Goal: Information Seeking & Learning: Learn about a topic

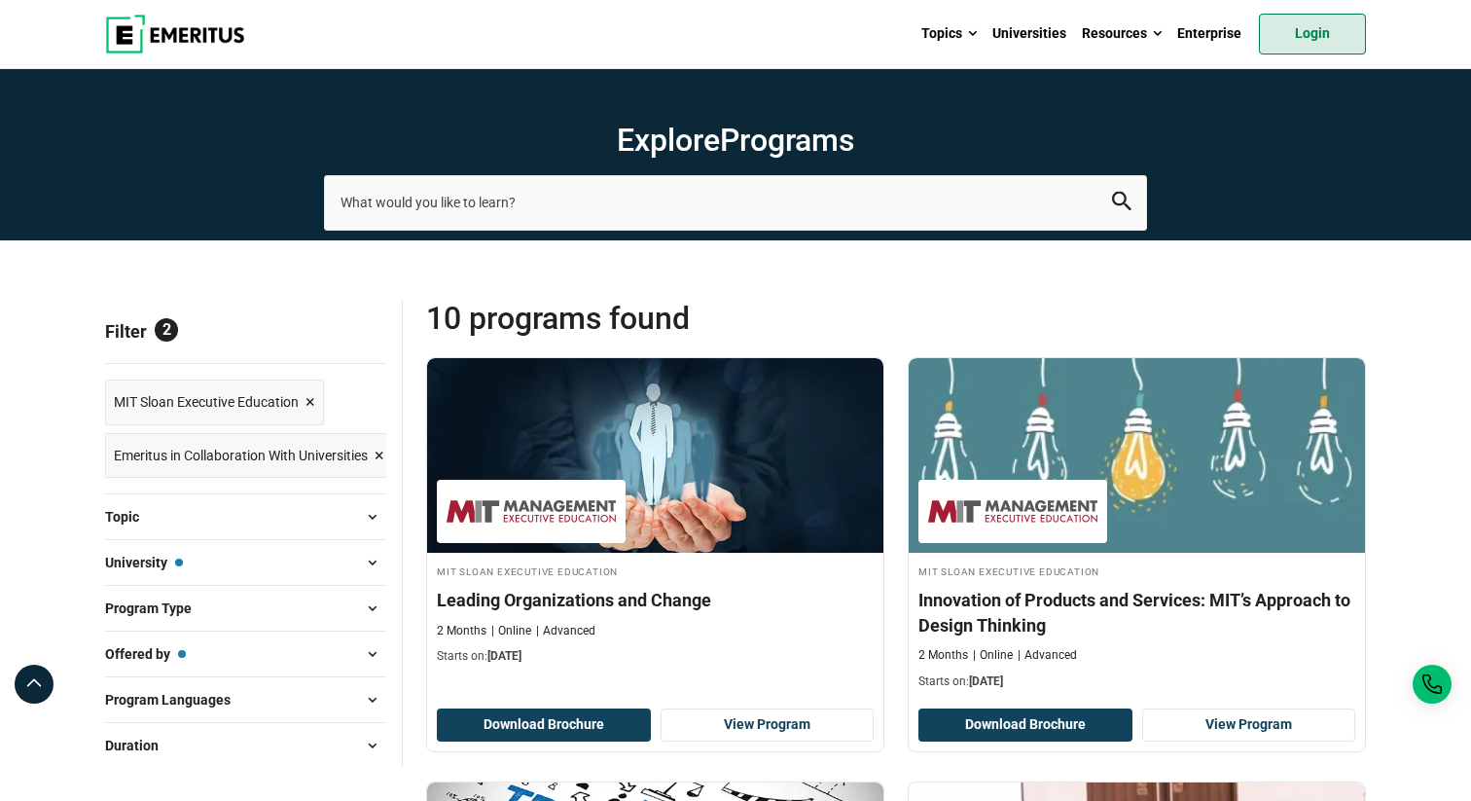
click at [1316, 52] on link "Login" at bounding box center [1312, 34] width 107 height 41
click at [339, 561] on button "University — MIT Sloan Executive Education" at bounding box center [245, 562] width 281 height 29
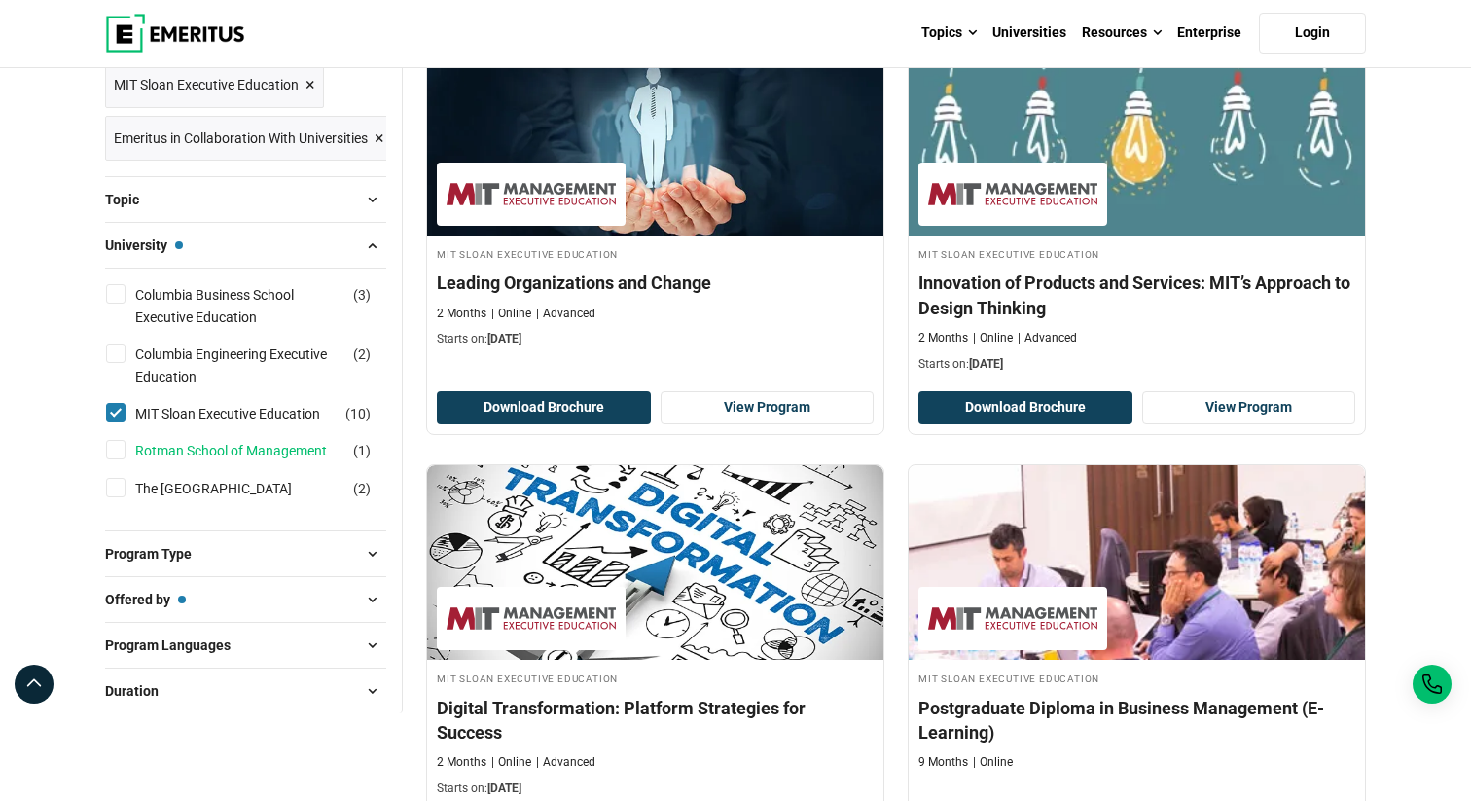
scroll to position [327, 0]
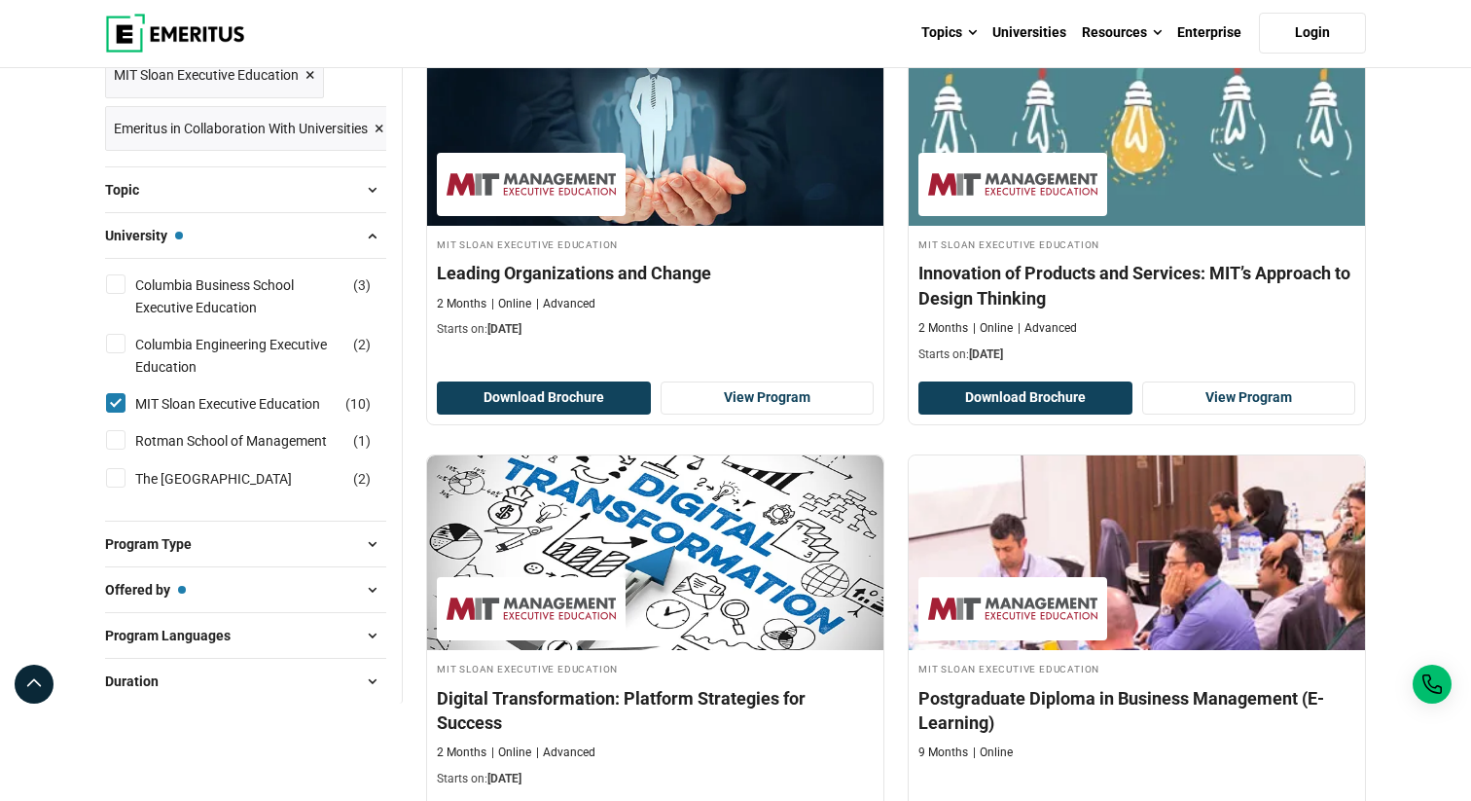
click at [124, 405] on input "MIT Sloan Executive Education ( 10 )" at bounding box center [115, 402] width 19 height 19
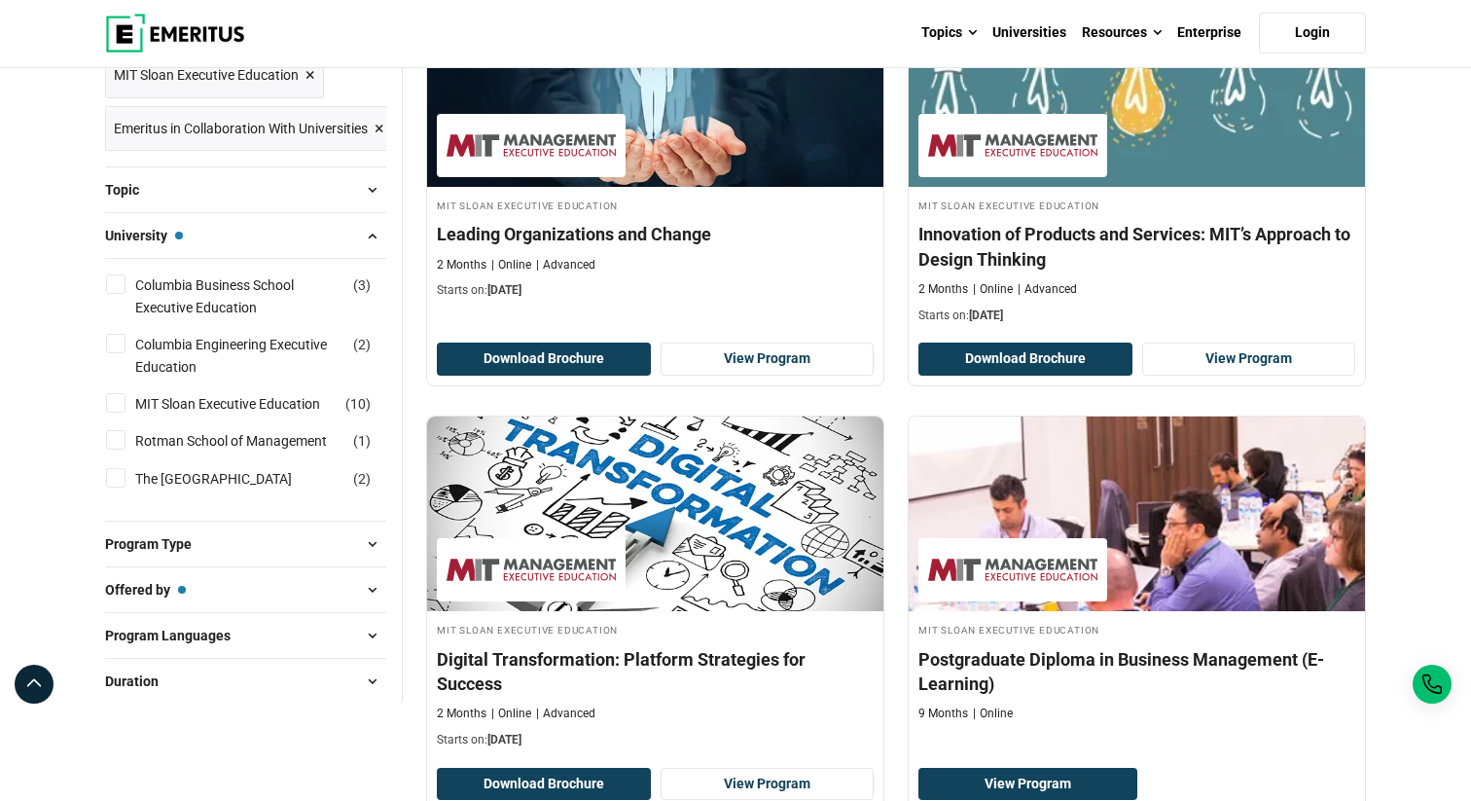
click at [111, 403] on input "MIT Sloan Executive Education ( 10 )" at bounding box center [115, 402] width 19 height 19
checkbox input "true"
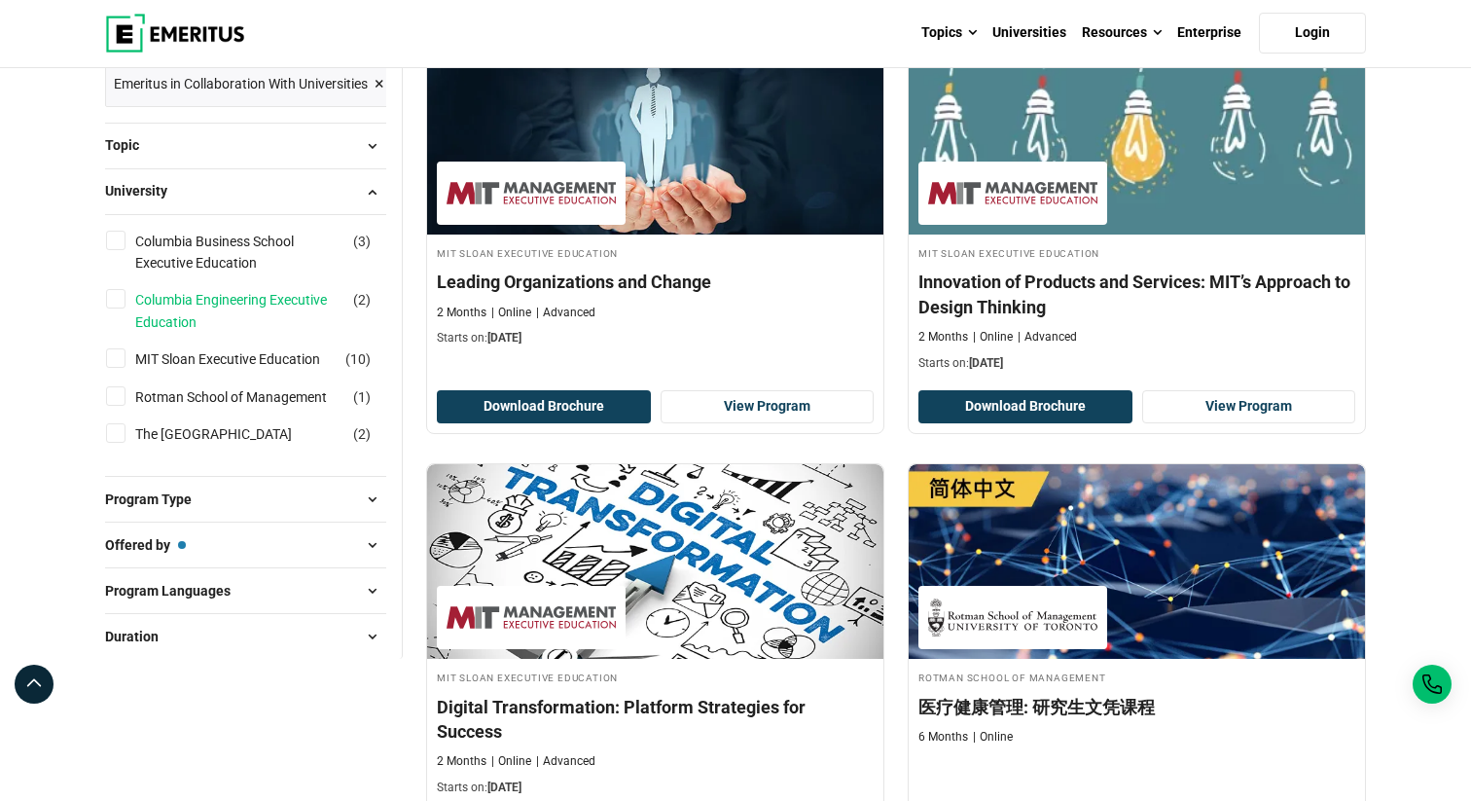
scroll to position [319, 0]
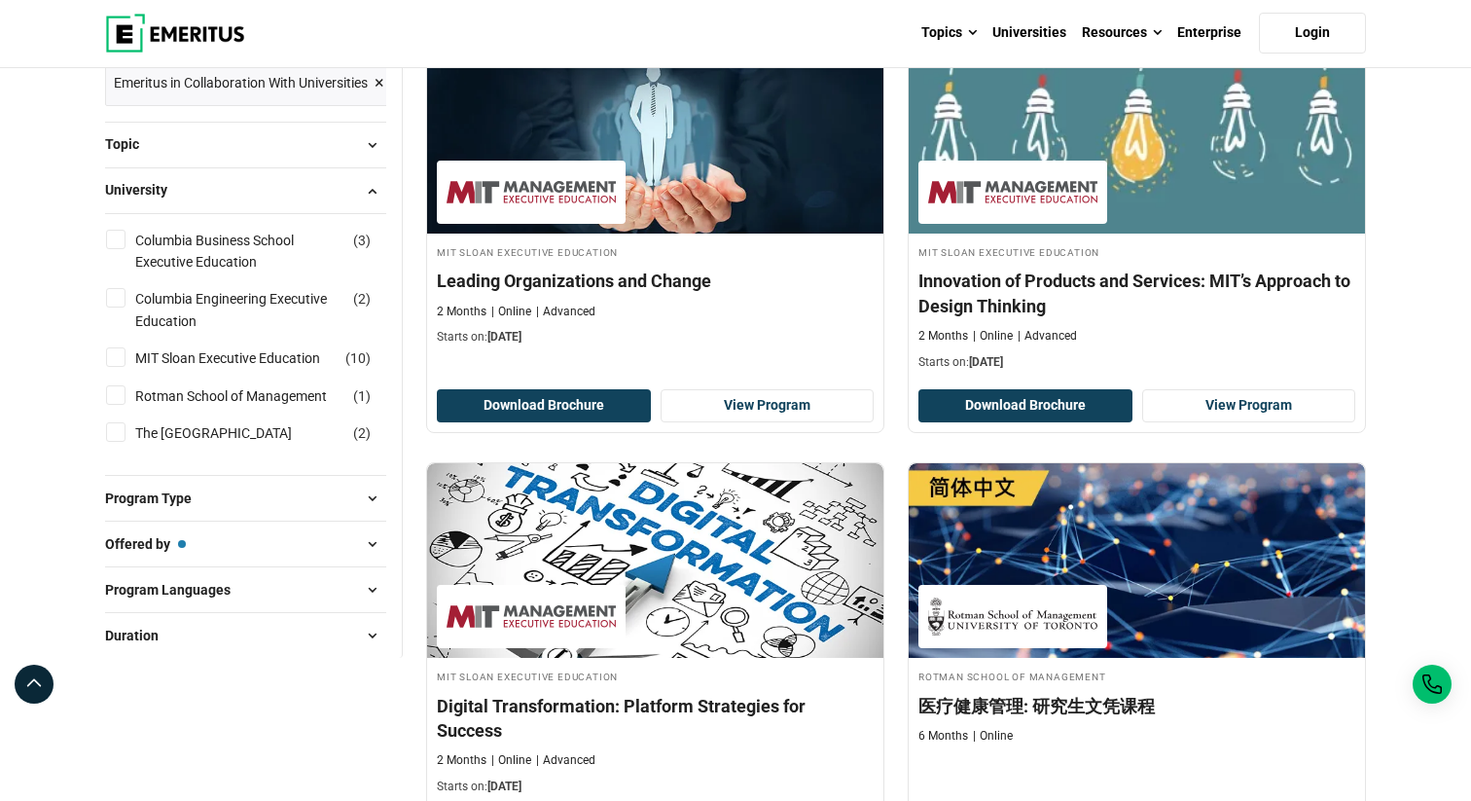
click at [313, 513] on button "Program Type" at bounding box center [245, 498] width 281 height 29
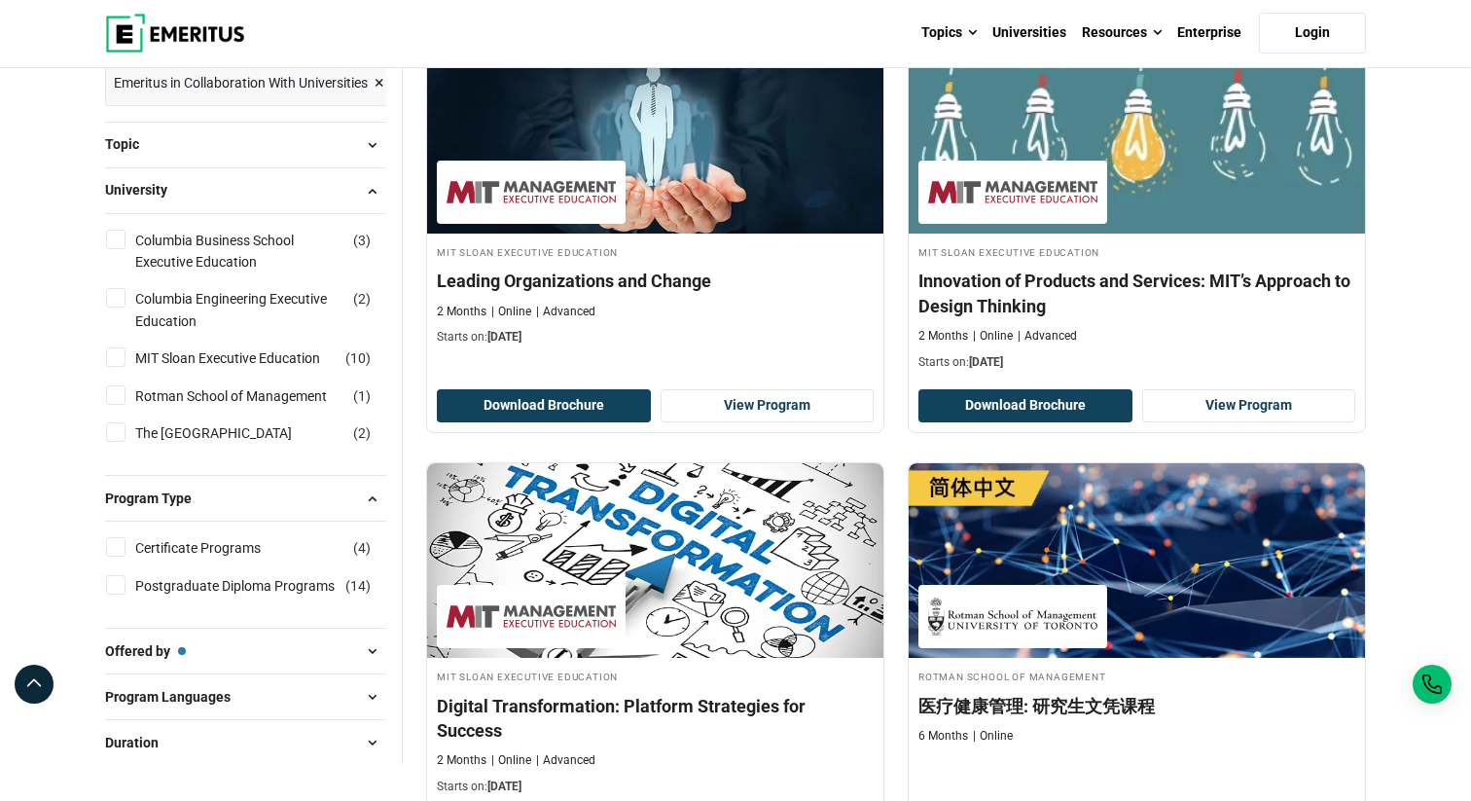
click at [313, 513] on button "Program Type" at bounding box center [245, 498] width 281 height 29
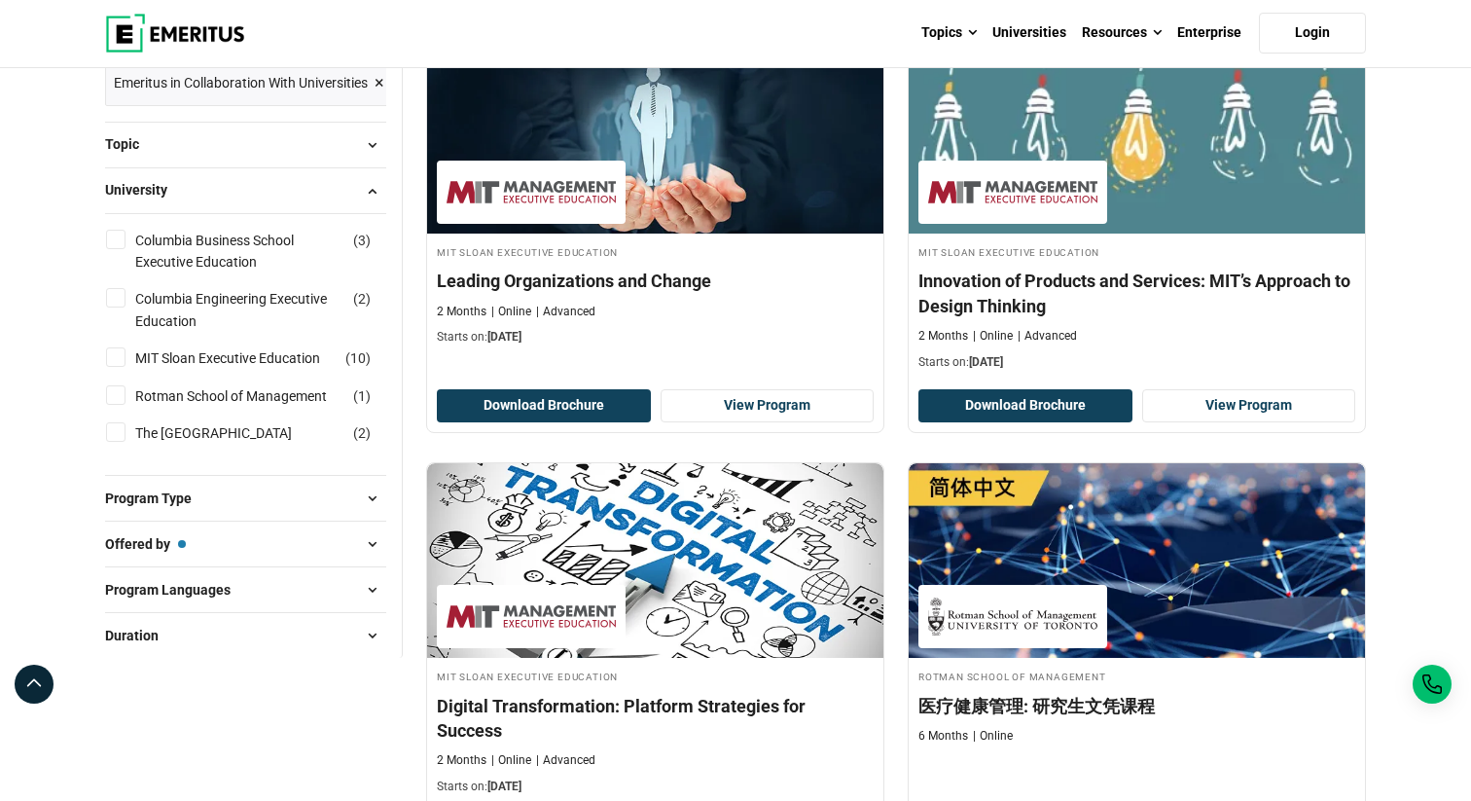
click at [313, 513] on button "Program Type" at bounding box center [245, 498] width 281 height 29
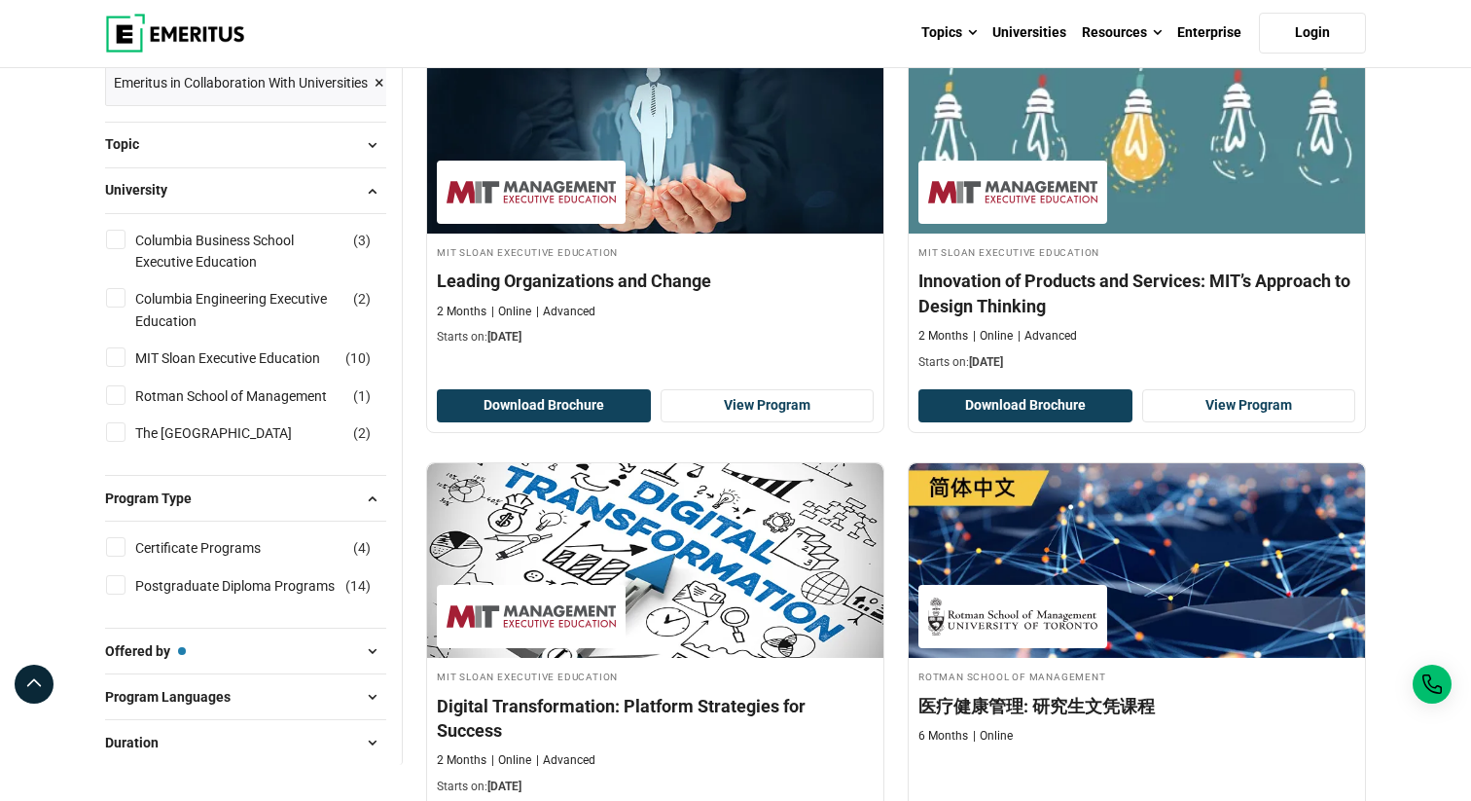
click at [118, 557] on input "Certificate Programs ( 4 )" at bounding box center [115, 546] width 19 height 19
checkbox input "true"
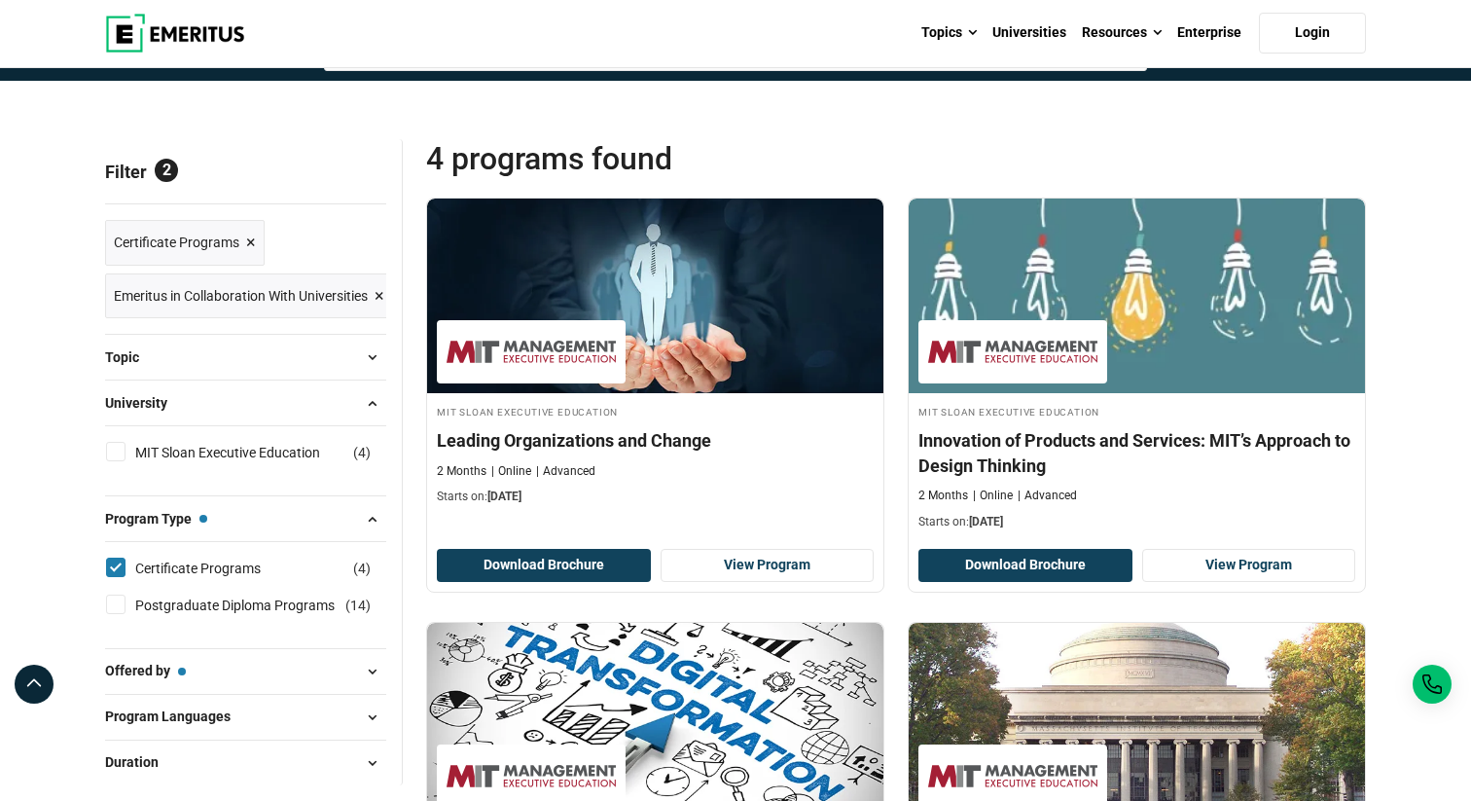
scroll to position [154, 0]
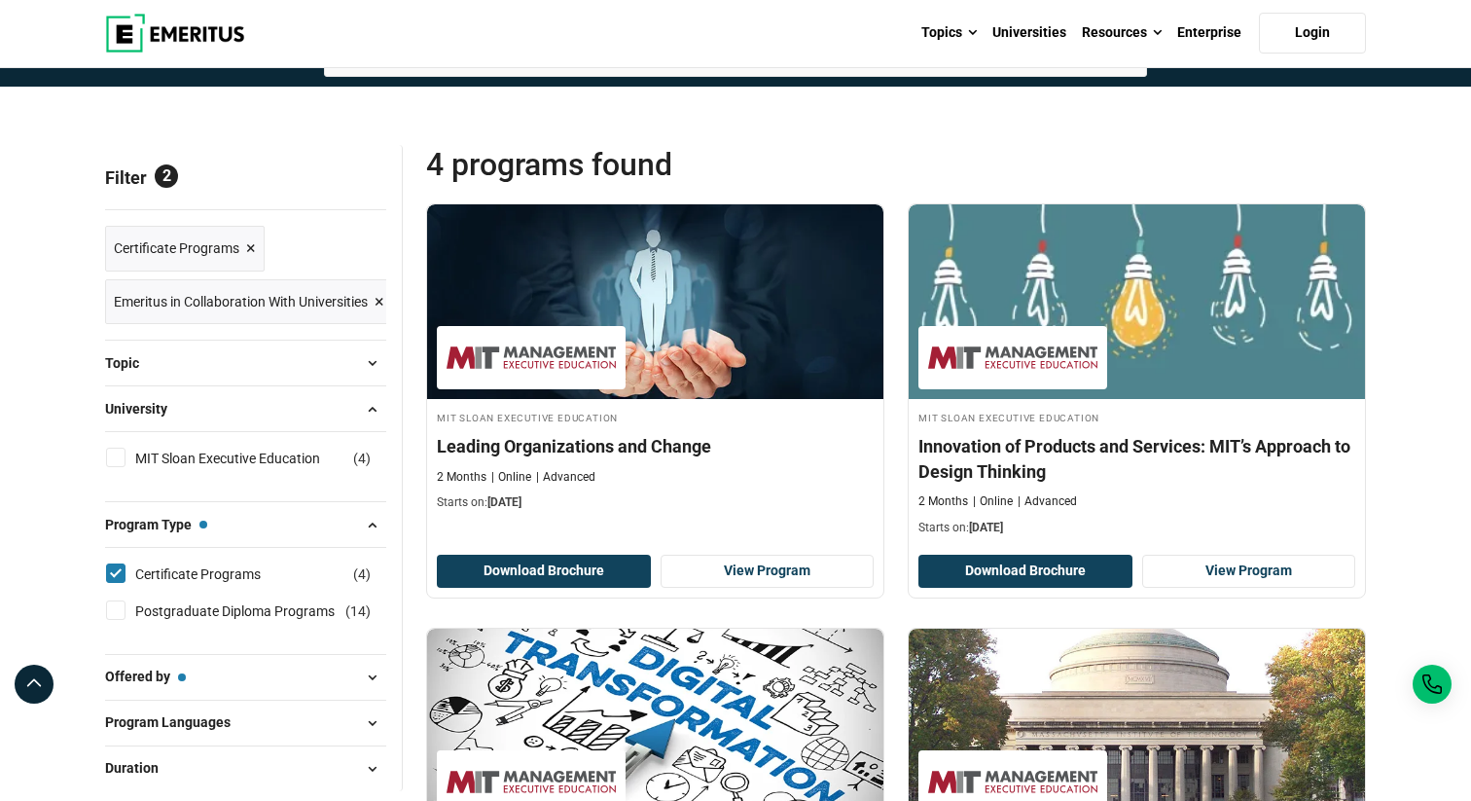
click at [328, 691] on div "Offered by — Emeritus in Collaboration With Universities Emeritus in Collaborat…" at bounding box center [245, 677] width 281 height 46
click at [365, 662] on div "Offered by — Emeritus in Collaboration With Universities Emeritus in Collaborat…" at bounding box center [245, 677] width 281 height 46
click at [367, 667] on span at bounding box center [371, 677] width 29 height 29
click at [357, 675] on span at bounding box center [371, 677] width 29 height 29
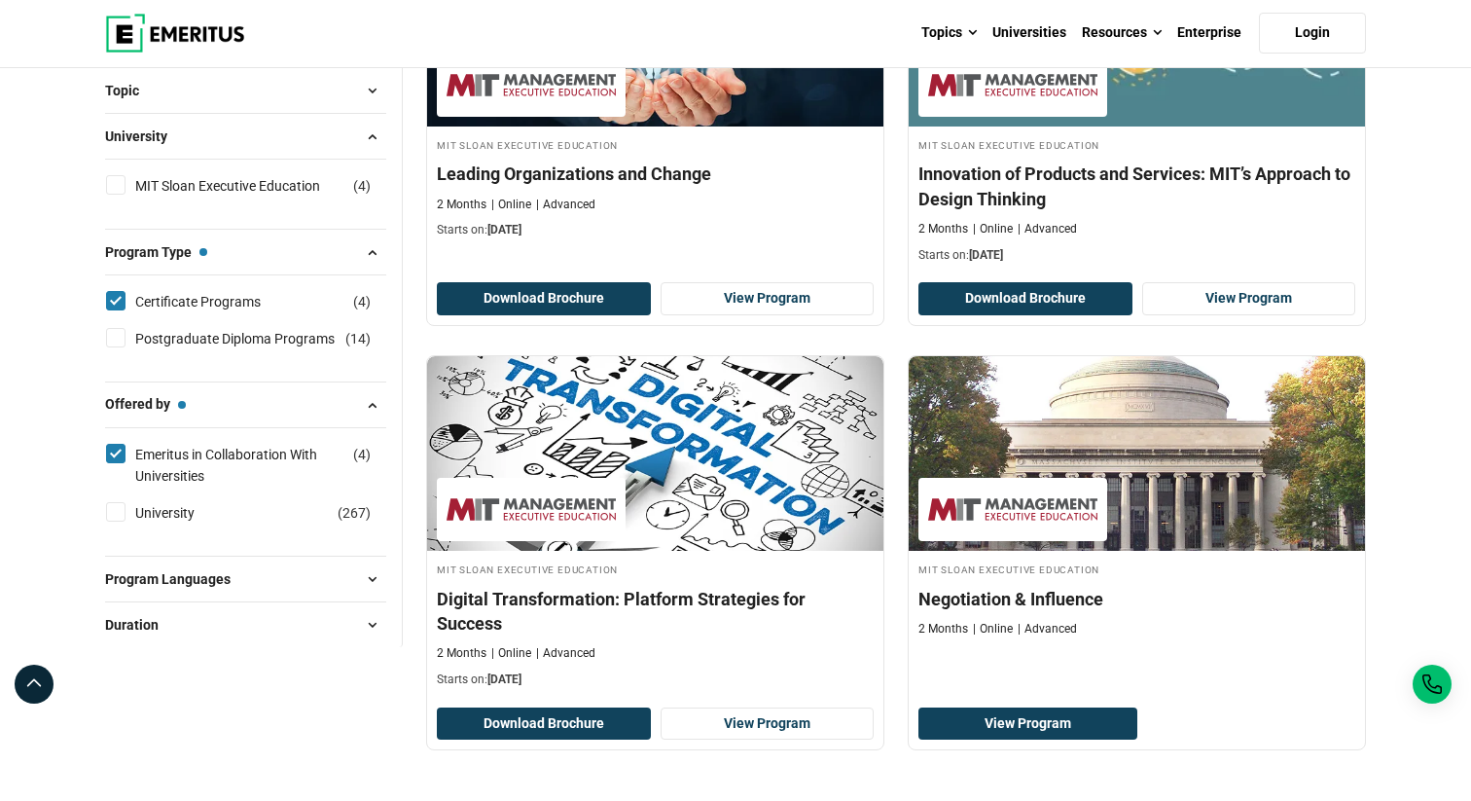
scroll to position [444, 0]
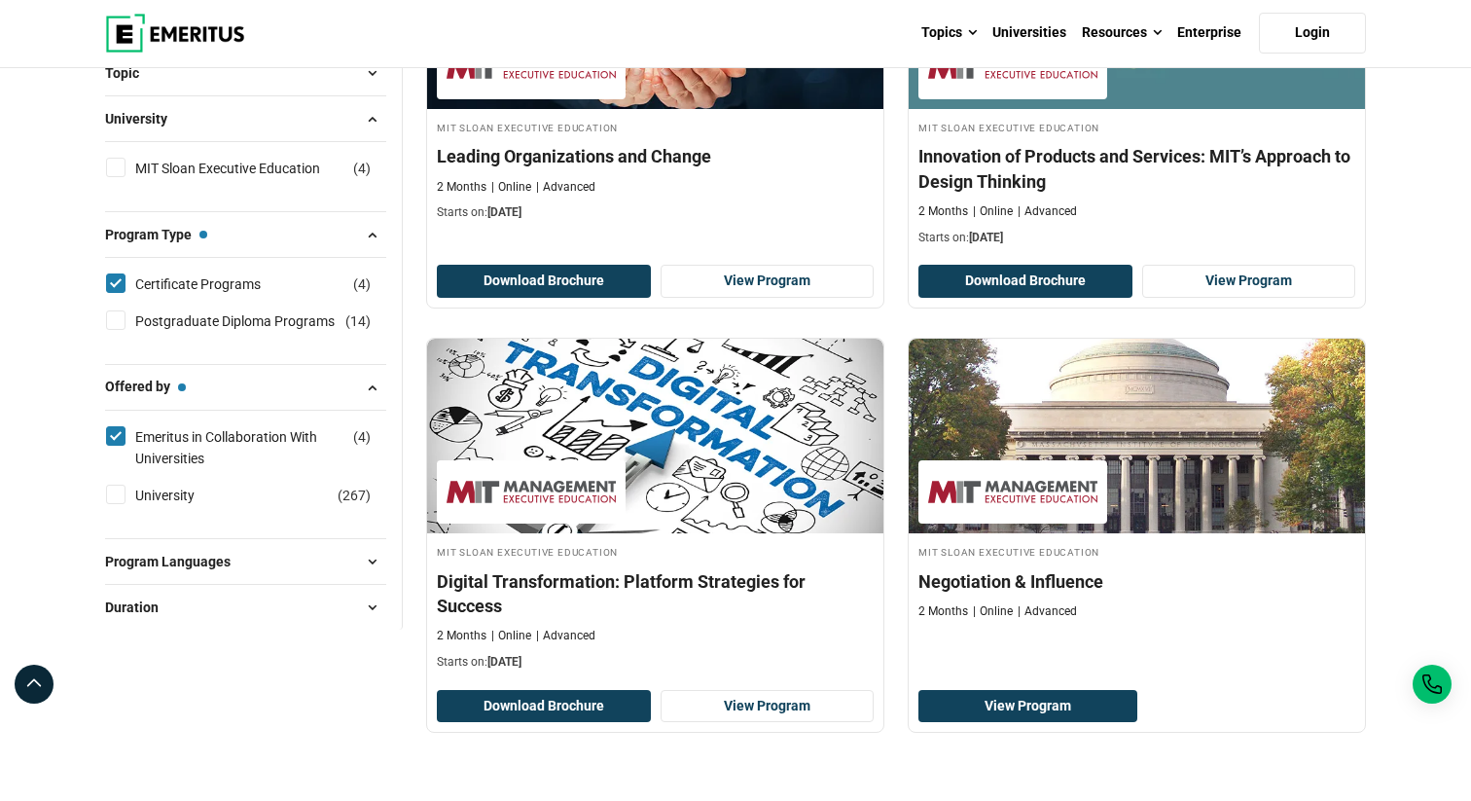
click at [120, 499] on input "University ( 267 )" at bounding box center [115, 494] width 19 height 19
checkbox input "true"
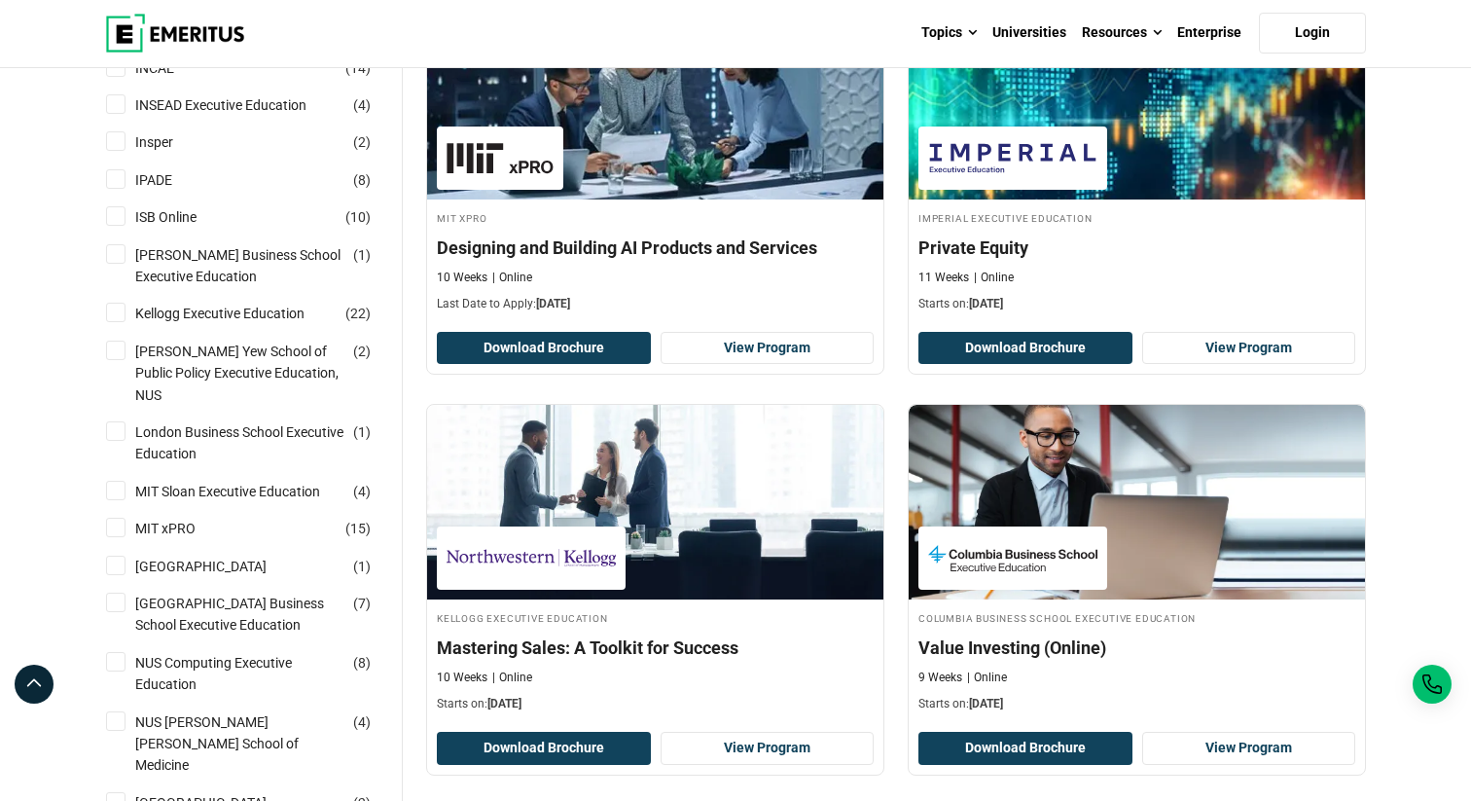
scroll to position [1178, 0]
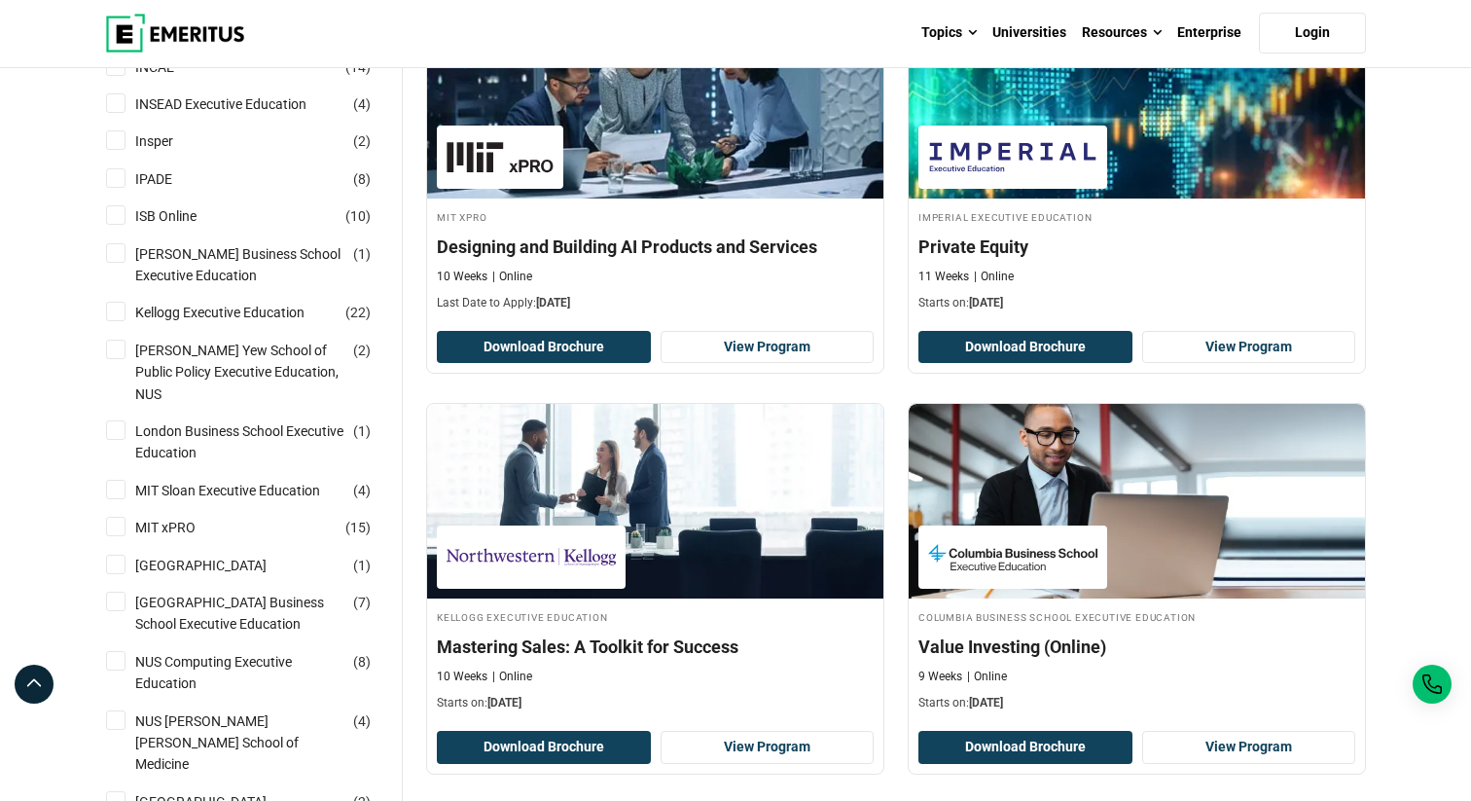
click at [116, 517] on input "MIT xPRO ( 15 )" at bounding box center [115, 526] width 19 height 19
checkbox input "true"
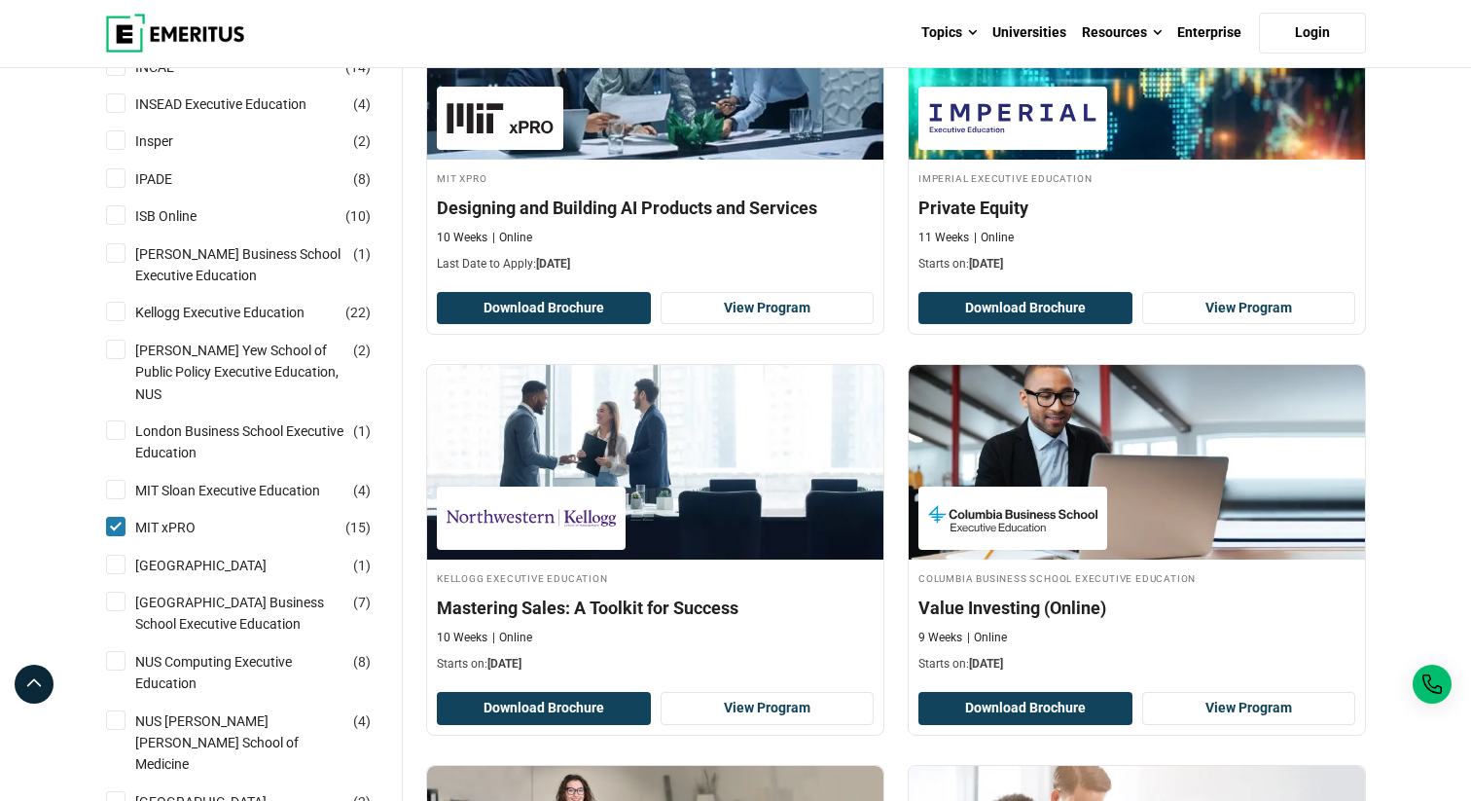
click at [116, 480] on input "MIT Sloan Executive Education ( 4 )" at bounding box center [115, 489] width 19 height 19
checkbox input "true"
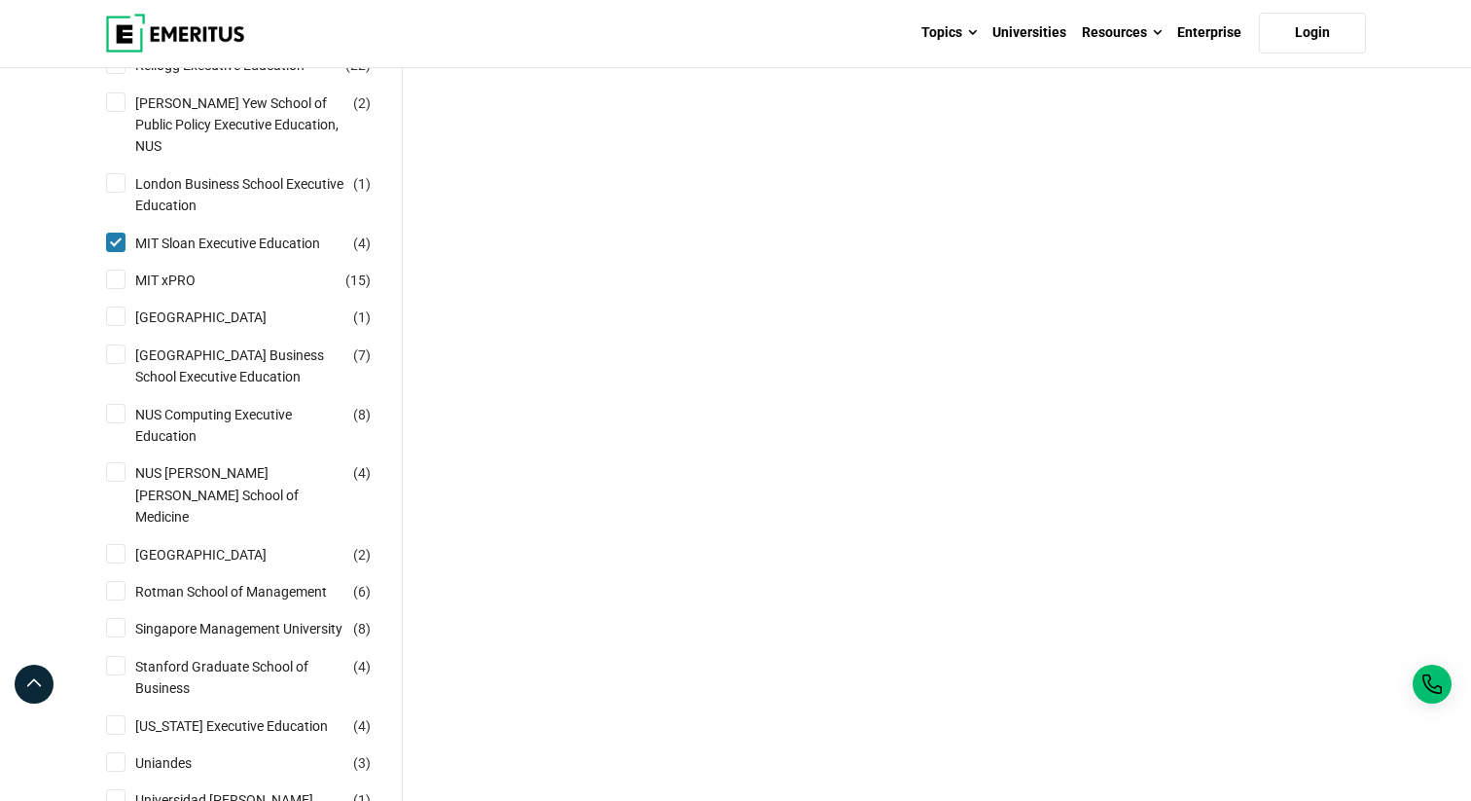
scroll to position [1274, 0]
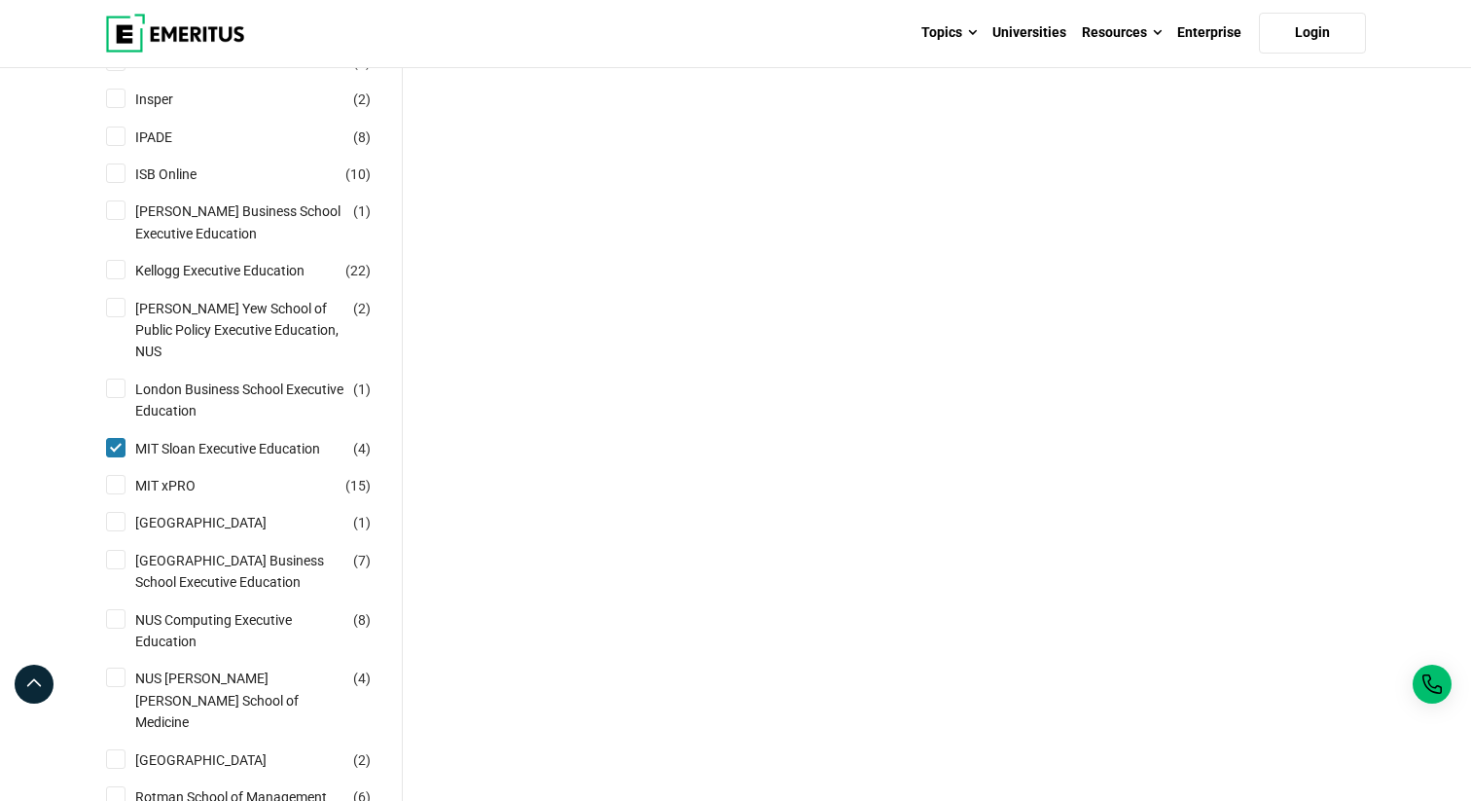
click at [119, 475] on input "MIT xPRO ( 15 )" at bounding box center [115, 484] width 19 height 19
checkbox input "true"
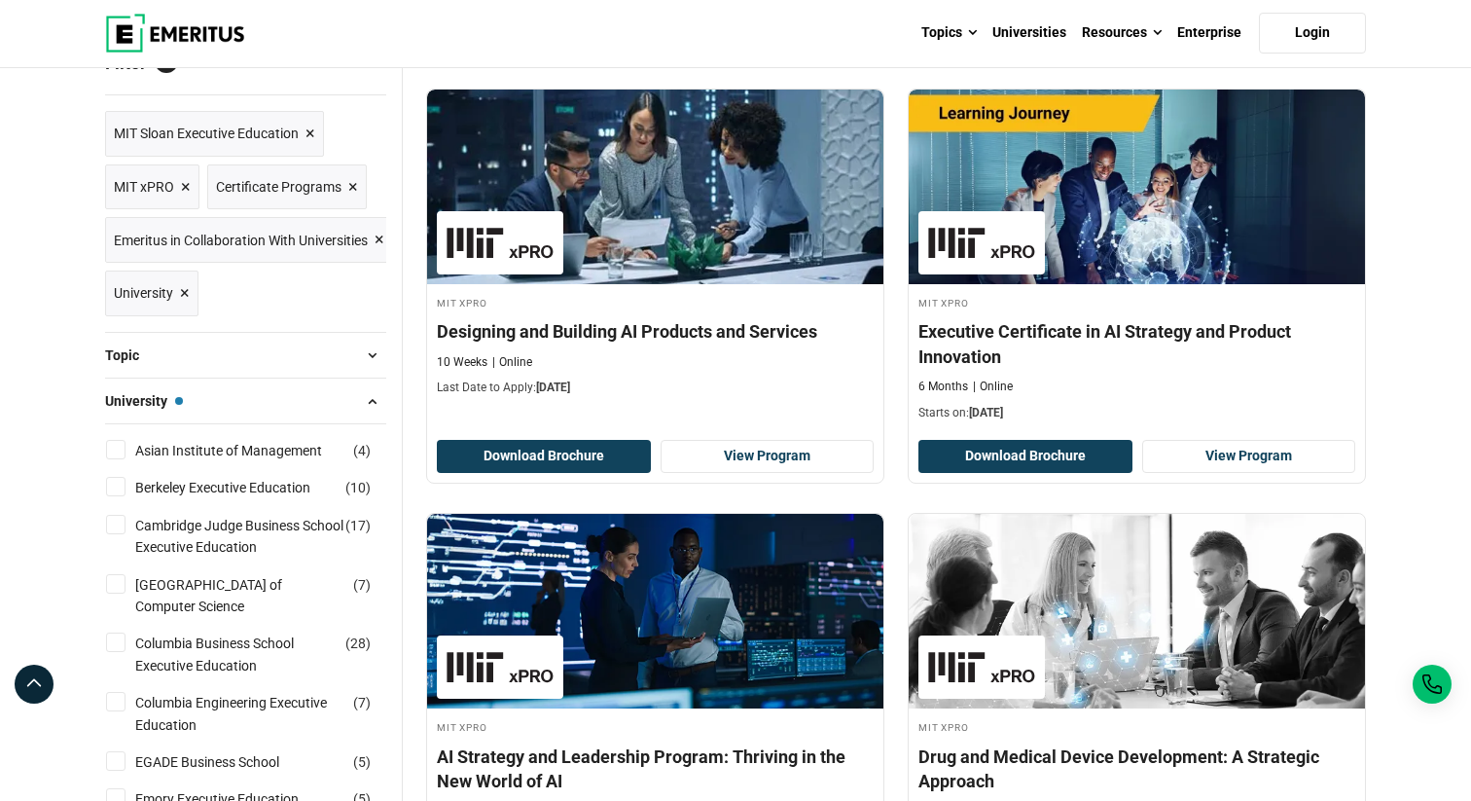
scroll to position [270, 0]
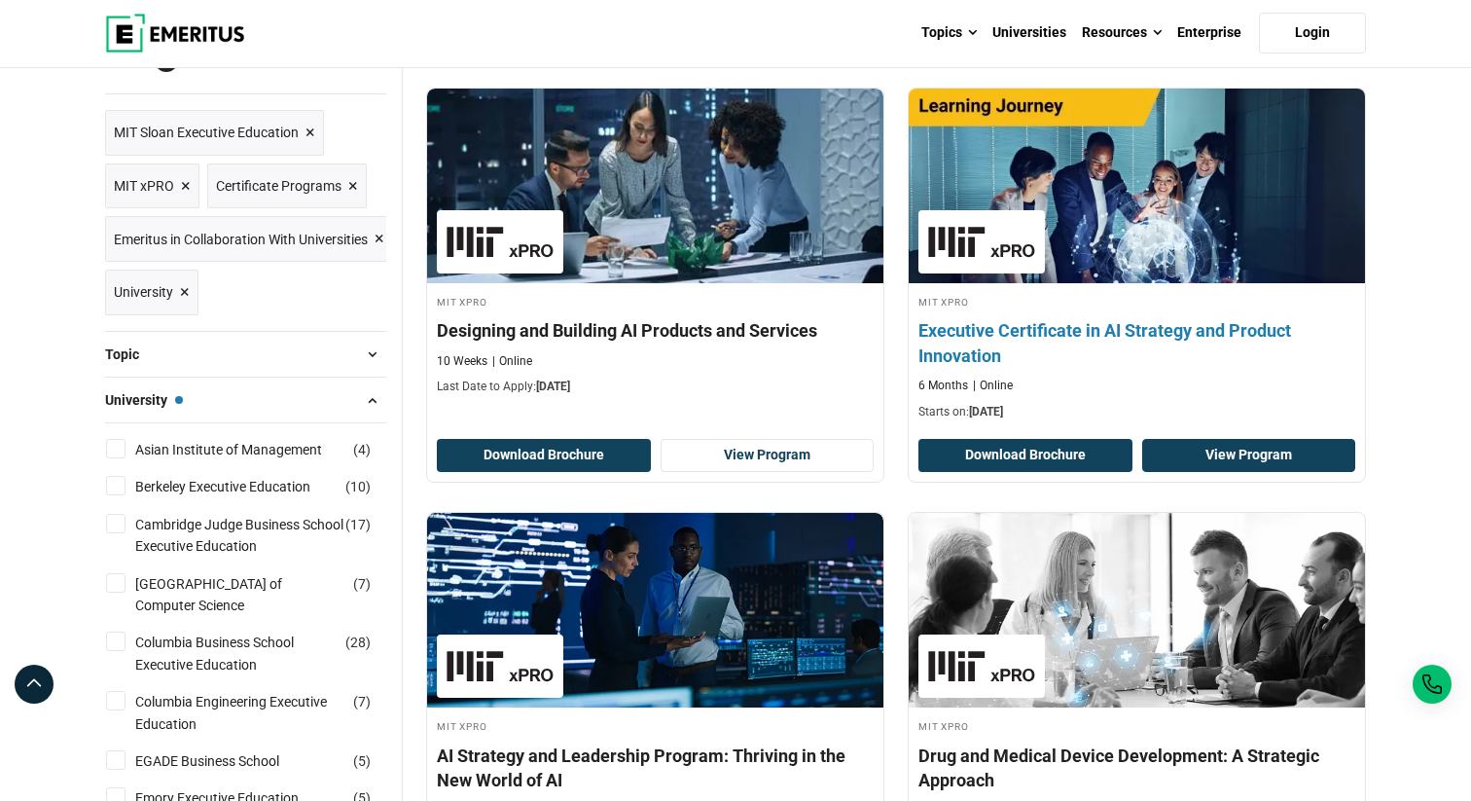
click at [1282, 455] on link "View Program" at bounding box center [1249, 455] width 214 height 33
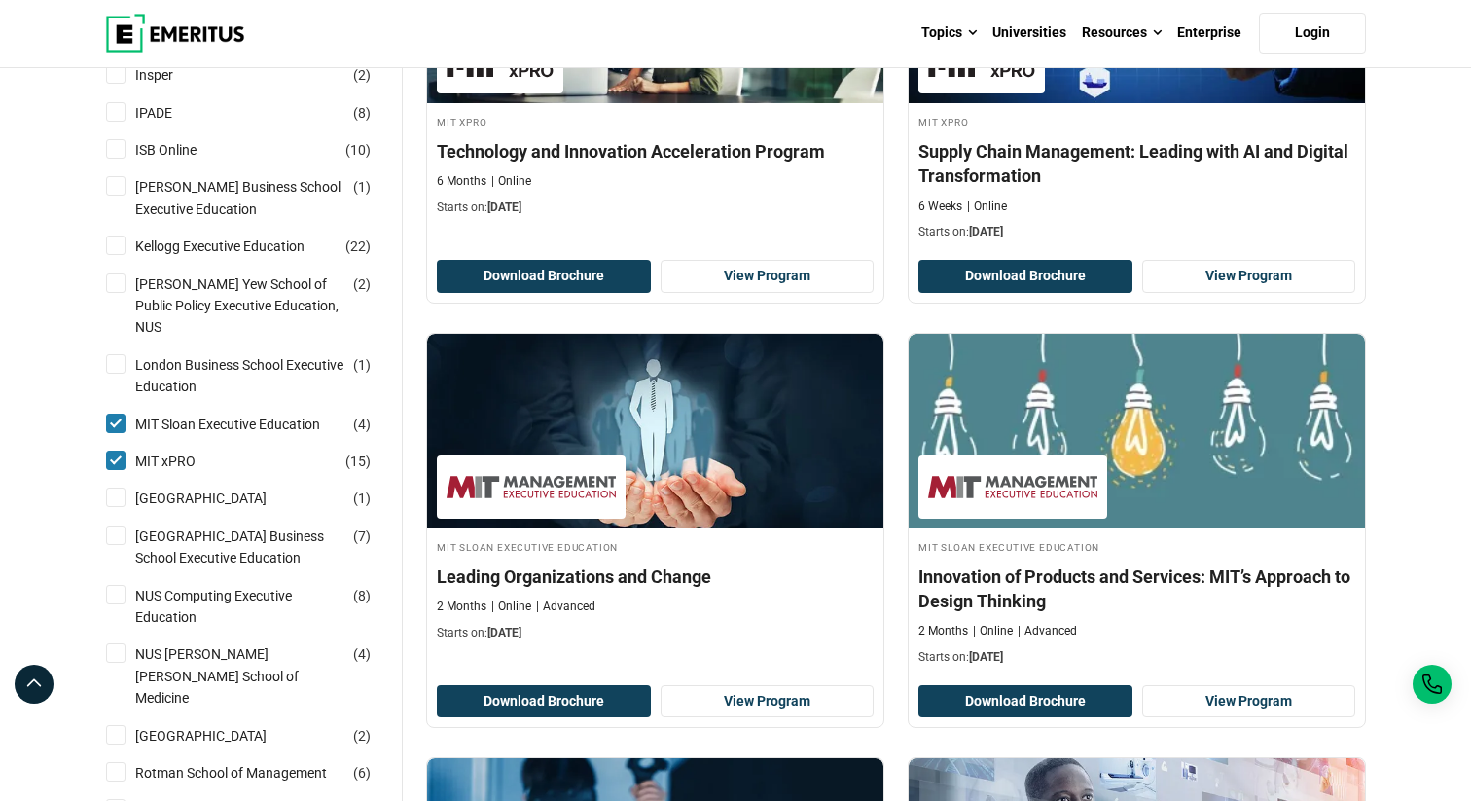
scroll to position [1360, 0]
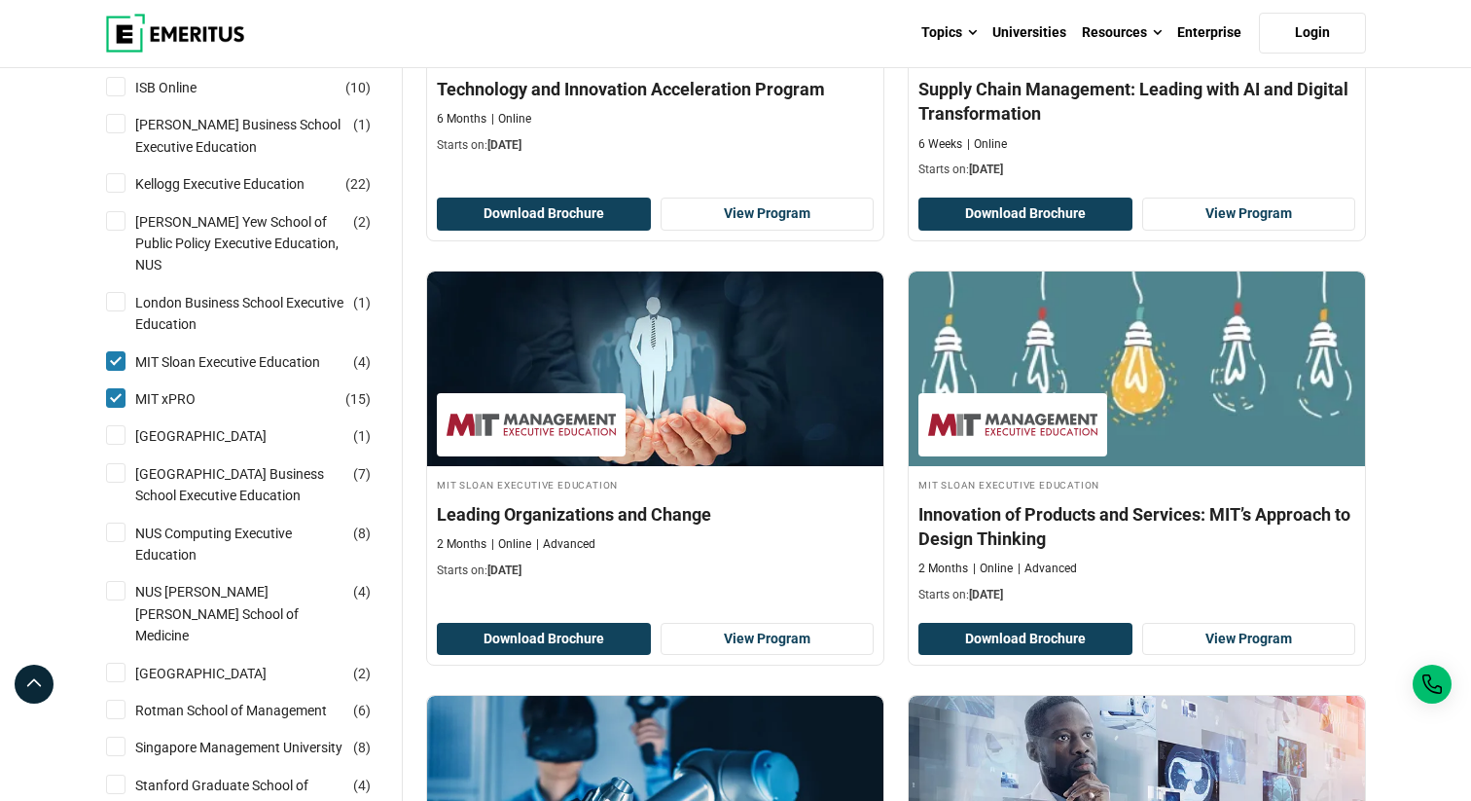
click at [109, 388] on input "MIT xPRO ( 15 )" at bounding box center [115, 397] width 19 height 19
checkbox input "false"
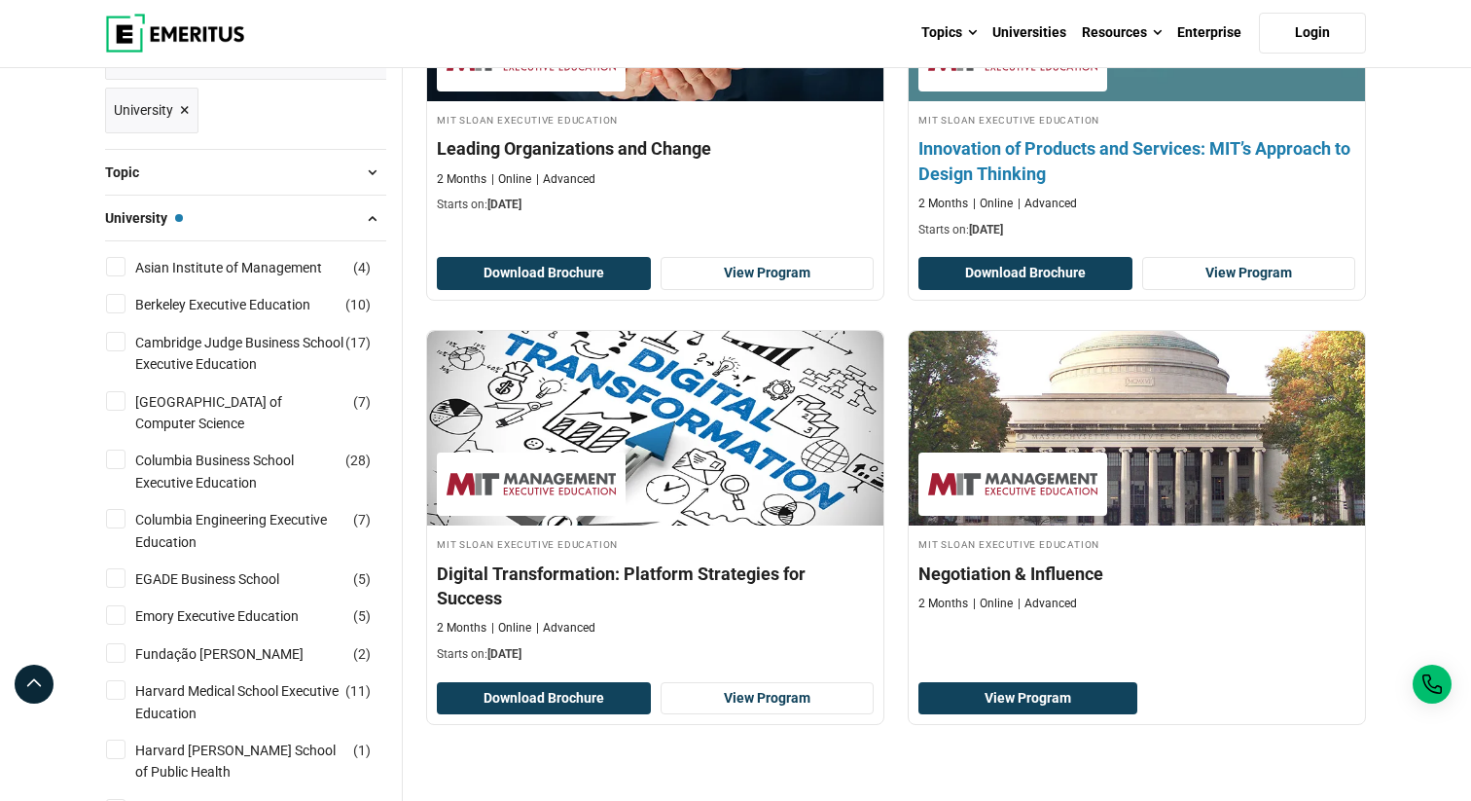
scroll to position [461, 0]
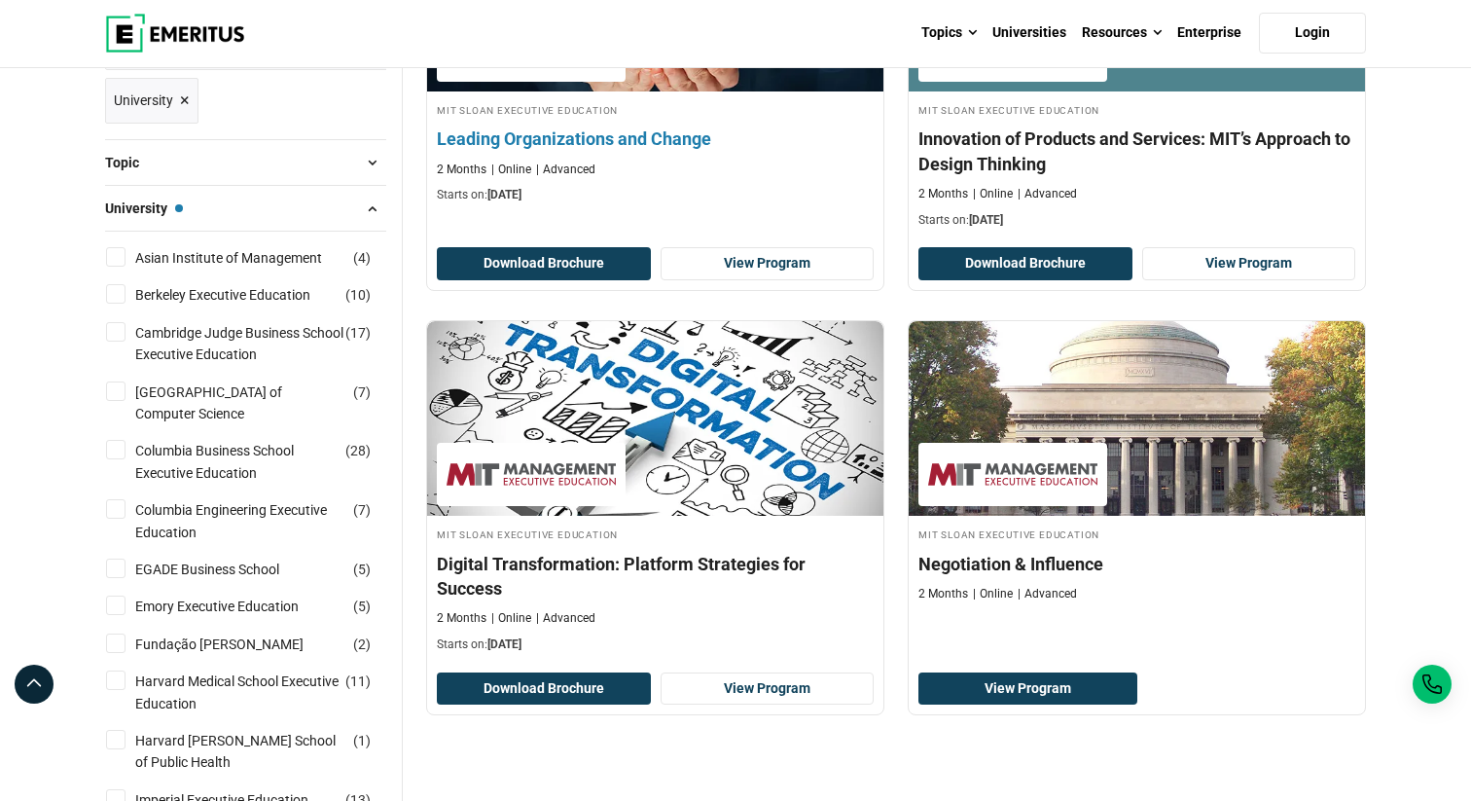
click at [675, 148] on h4 "Leading Organizations and Change" at bounding box center [655, 139] width 437 height 24
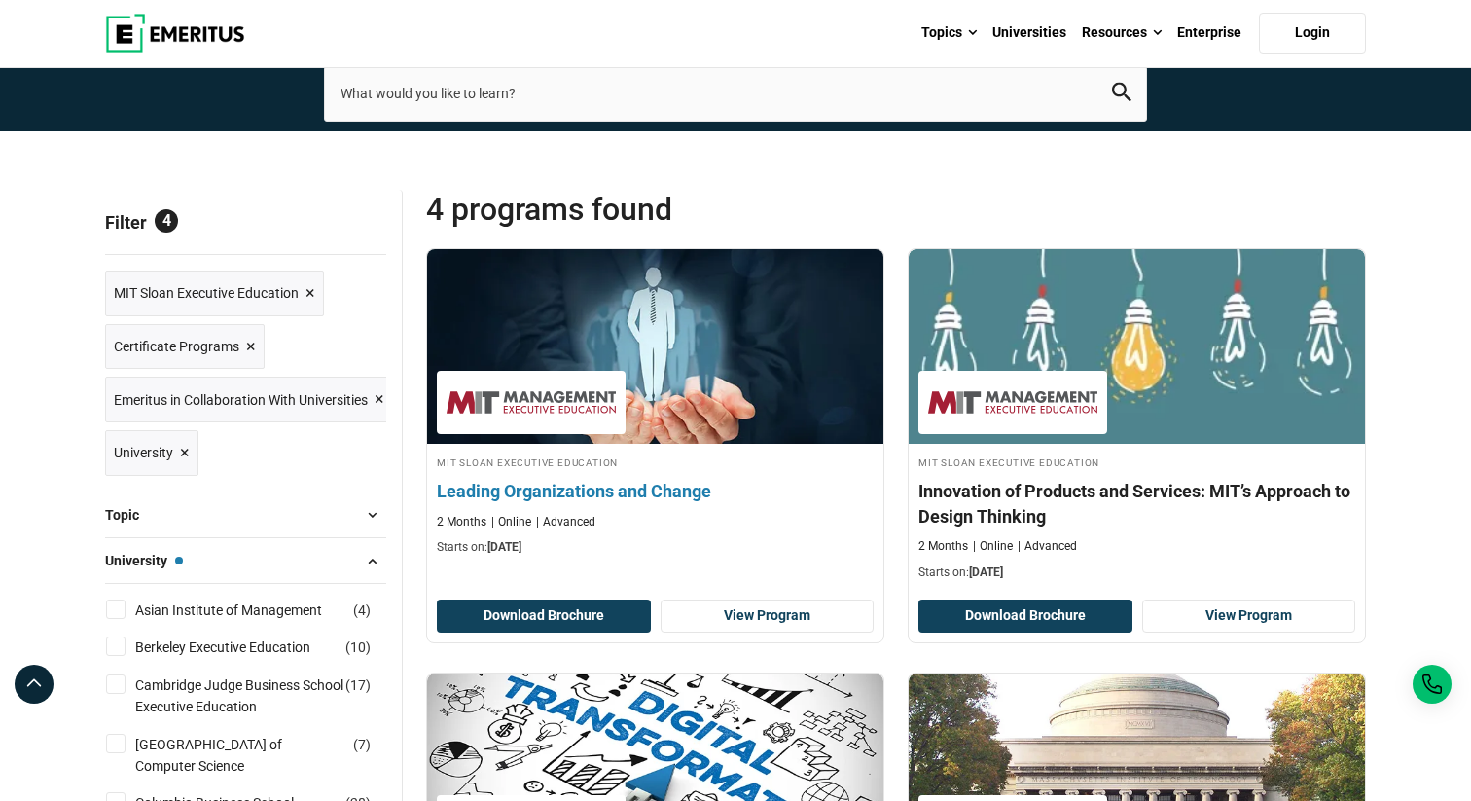
scroll to position [124, 0]
